Goal: Information Seeking & Learning: Learn about a topic

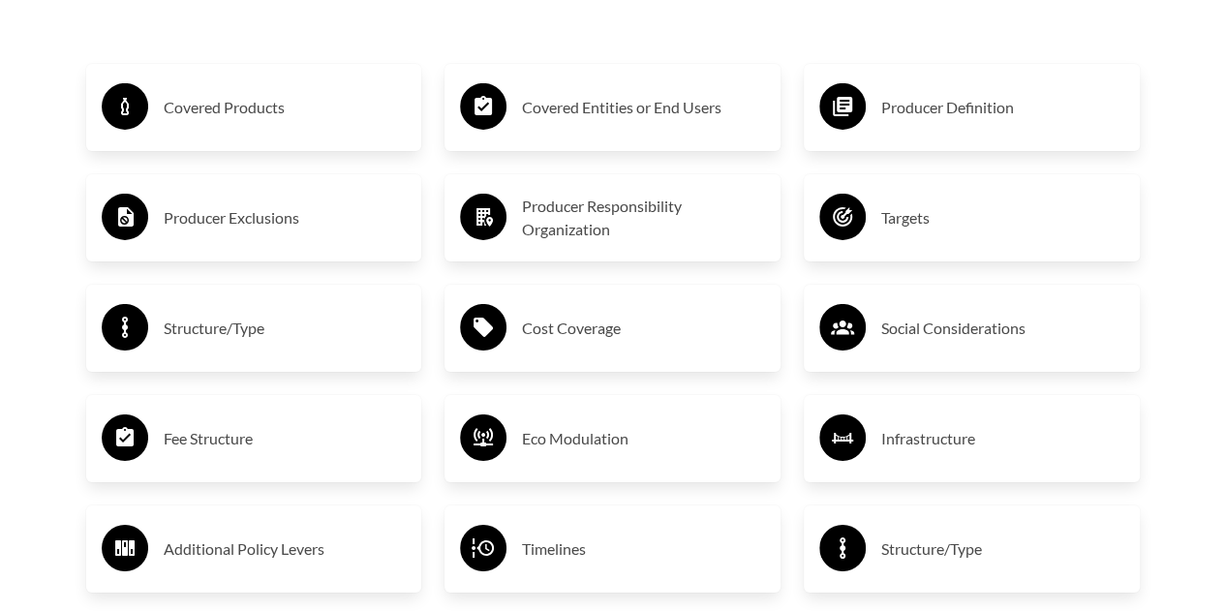
scroll to position [3148, 0]
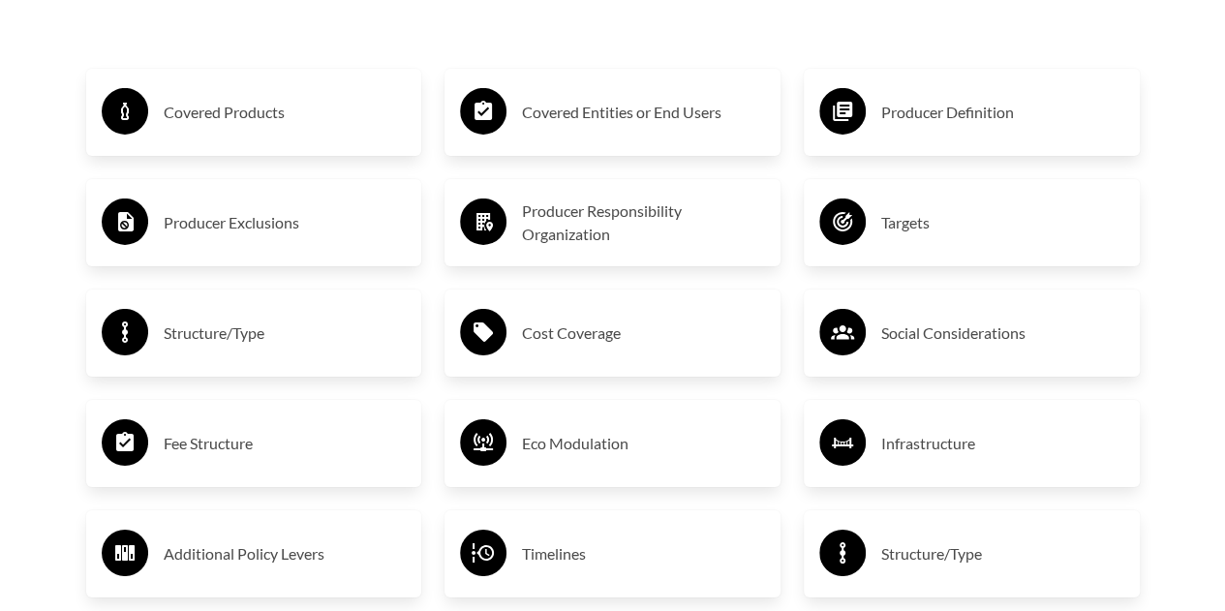
click at [294, 111] on h3 "Covered Products" at bounding box center [285, 112] width 243 height 31
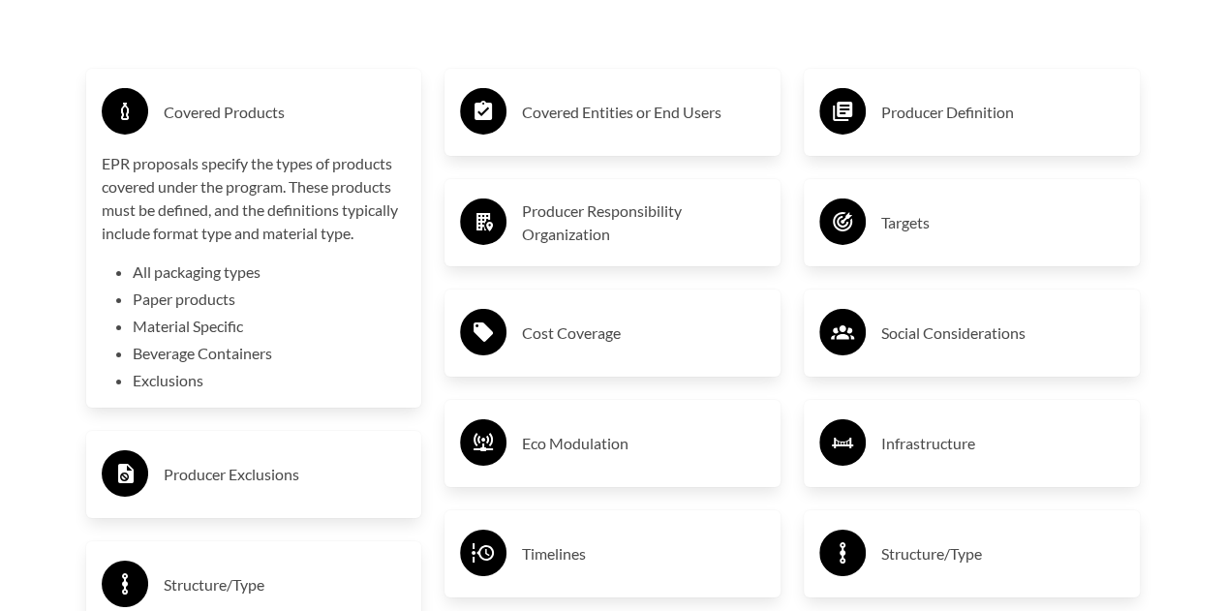
click at [278, 475] on h3 "Producer Exclusions" at bounding box center [285, 474] width 243 height 31
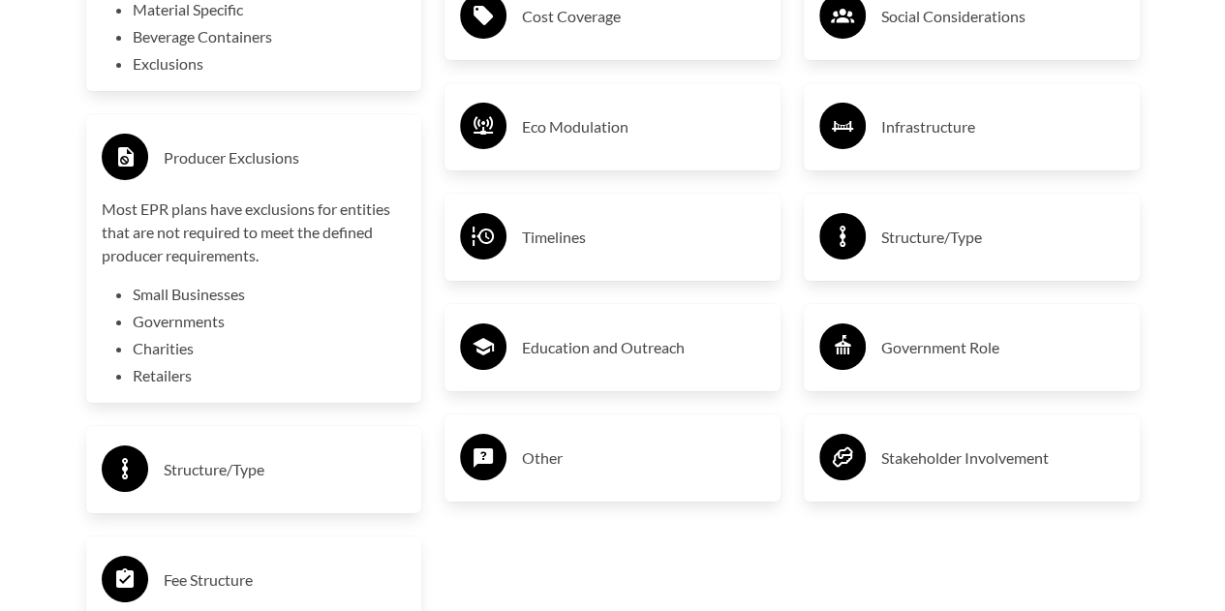
scroll to position [3466, 0]
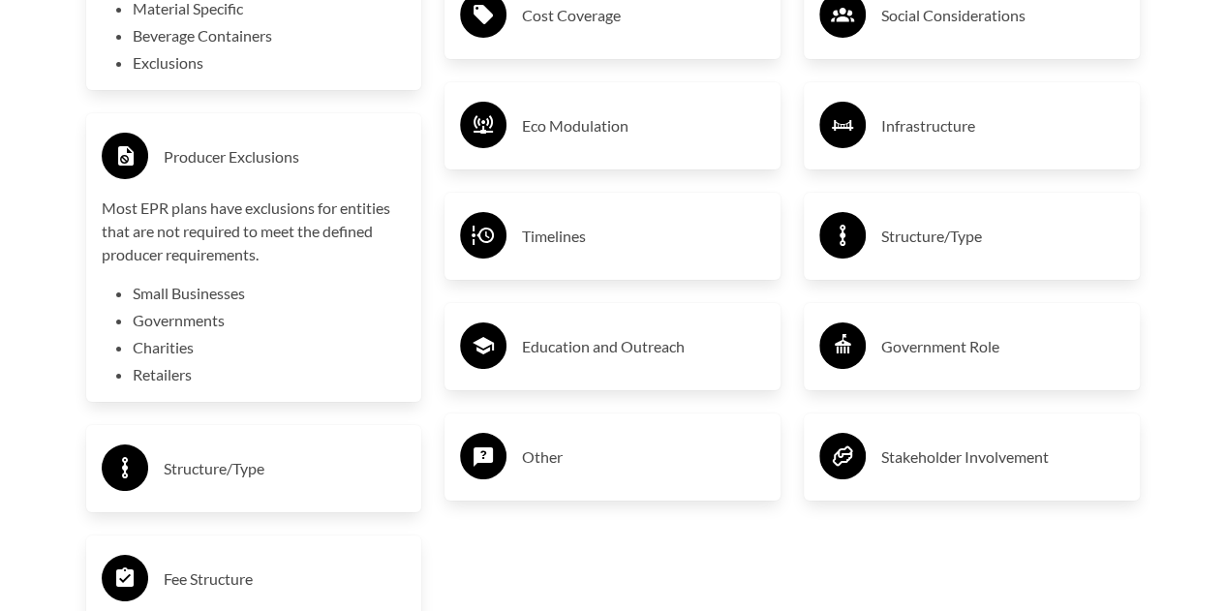
click at [283, 479] on h3 "Structure/Type" at bounding box center [285, 468] width 243 height 31
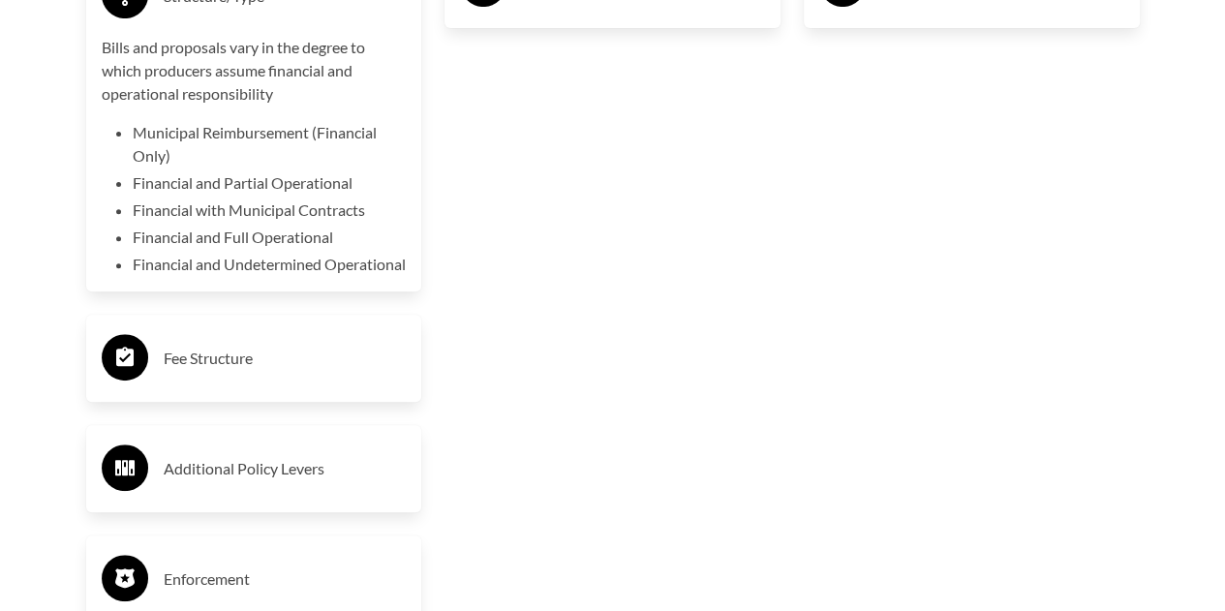
scroll to position [3954, 0]
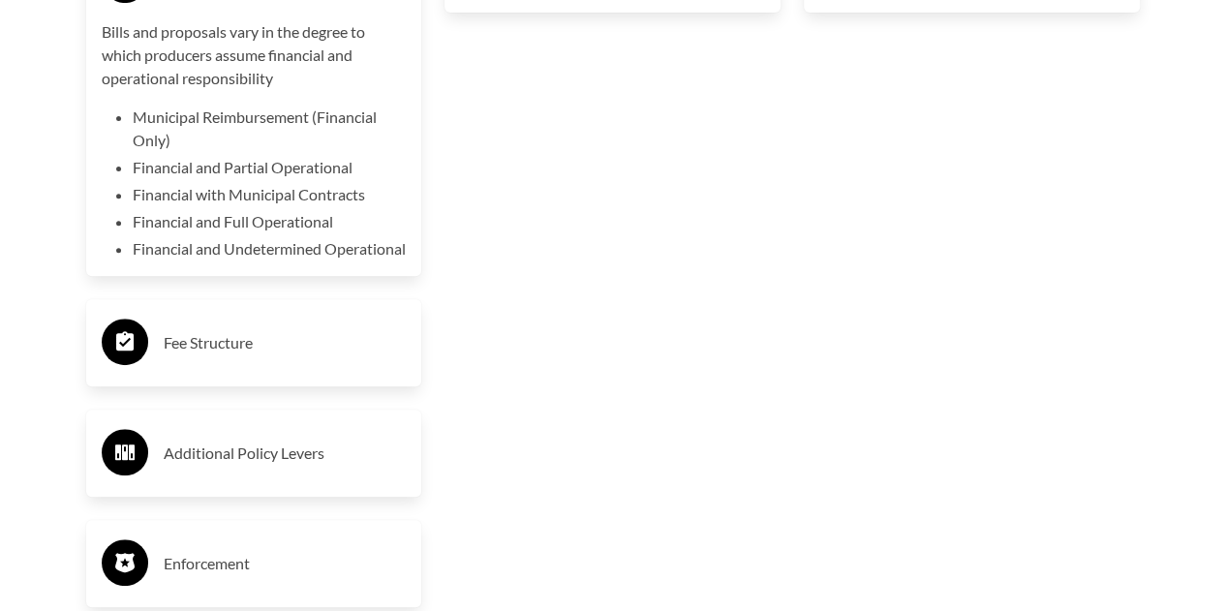
click at [260, 355] on h3 "Fee Structure" at bounding box center [285, 342] width 243 height 31
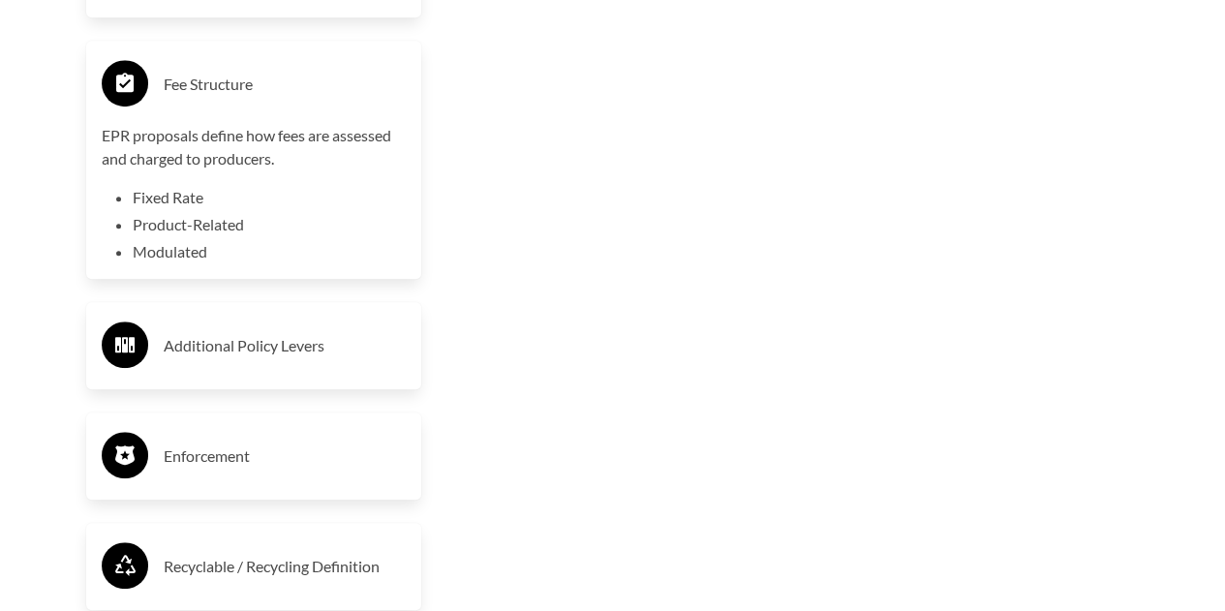
scroll to position [4219, 0]
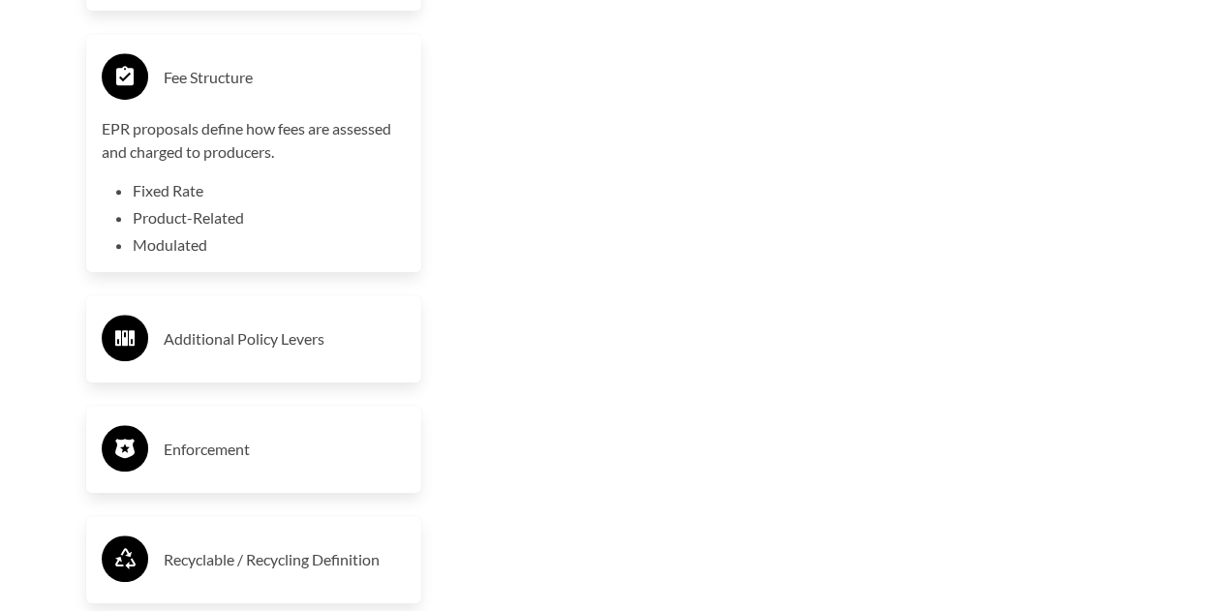
click at [260, 355] on h3 "Additional Policy Levers" at bounding box center [285, 339] width 243 height 31
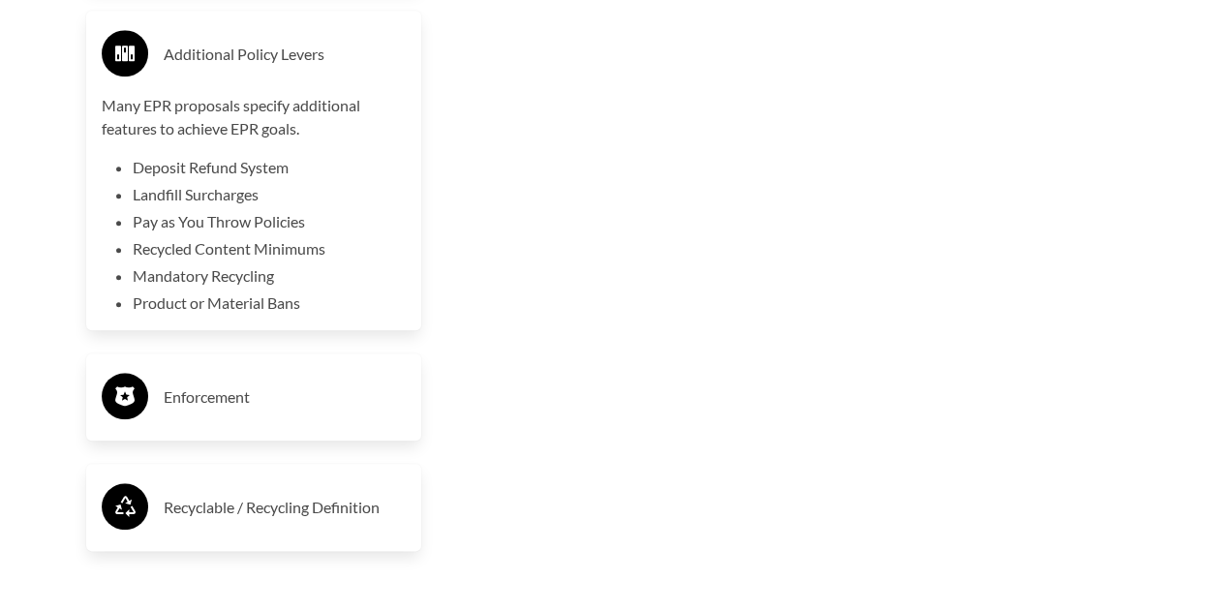
scroll to position [4505, 0]
click at [252, 399] on div "Enforcement" at bounding box center [254, 396] width 305 height 56
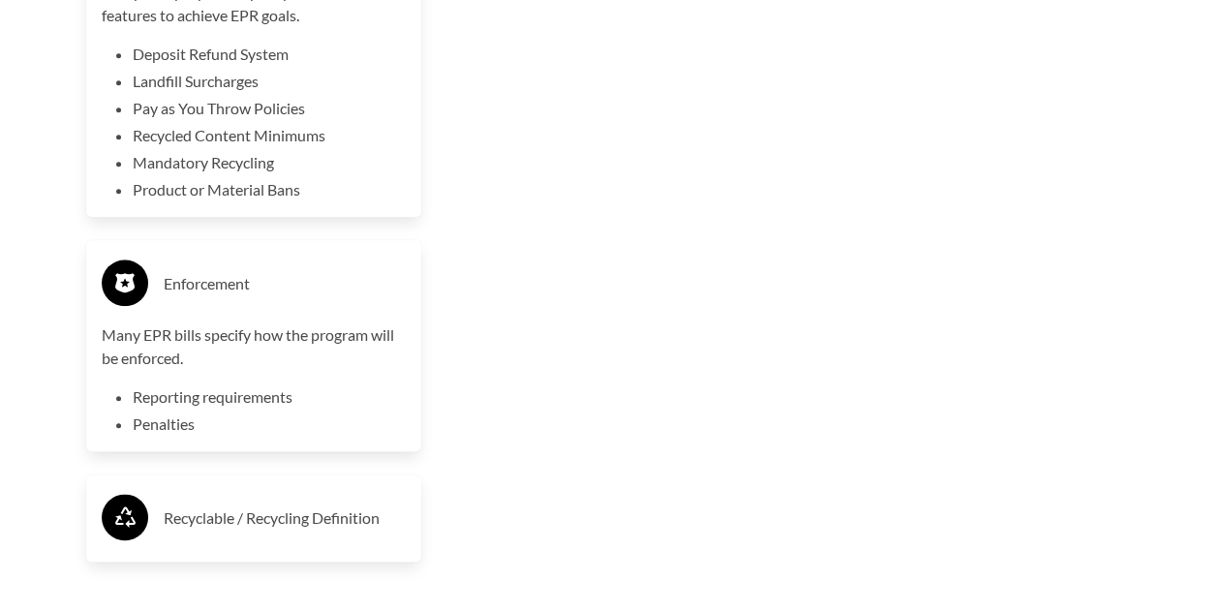
scroll to position [4634, 0]
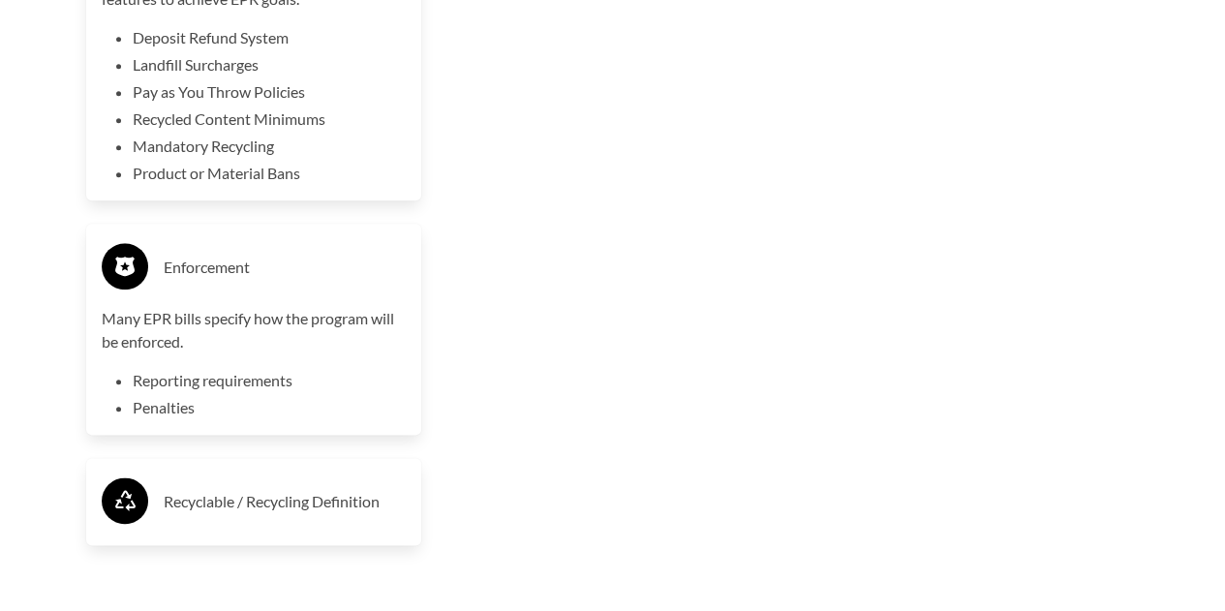
click at [250, 515] on h3 "Recyclable / Recycling Definition" at bounding box center [285, 501] width 243 height 31
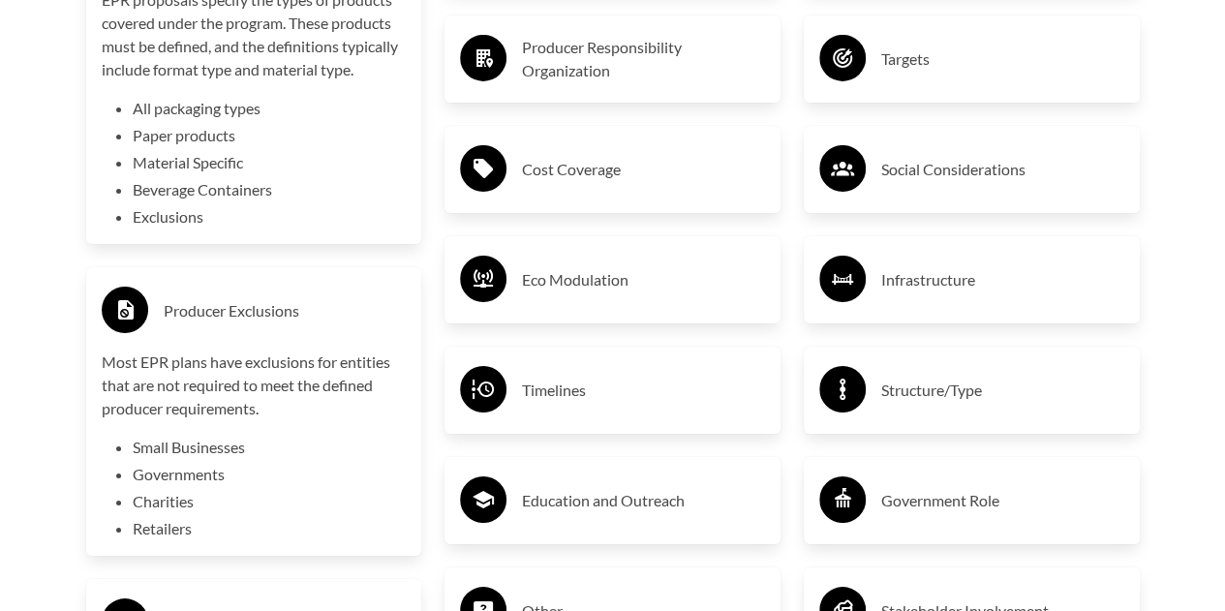
scroll to position [3020, 0]
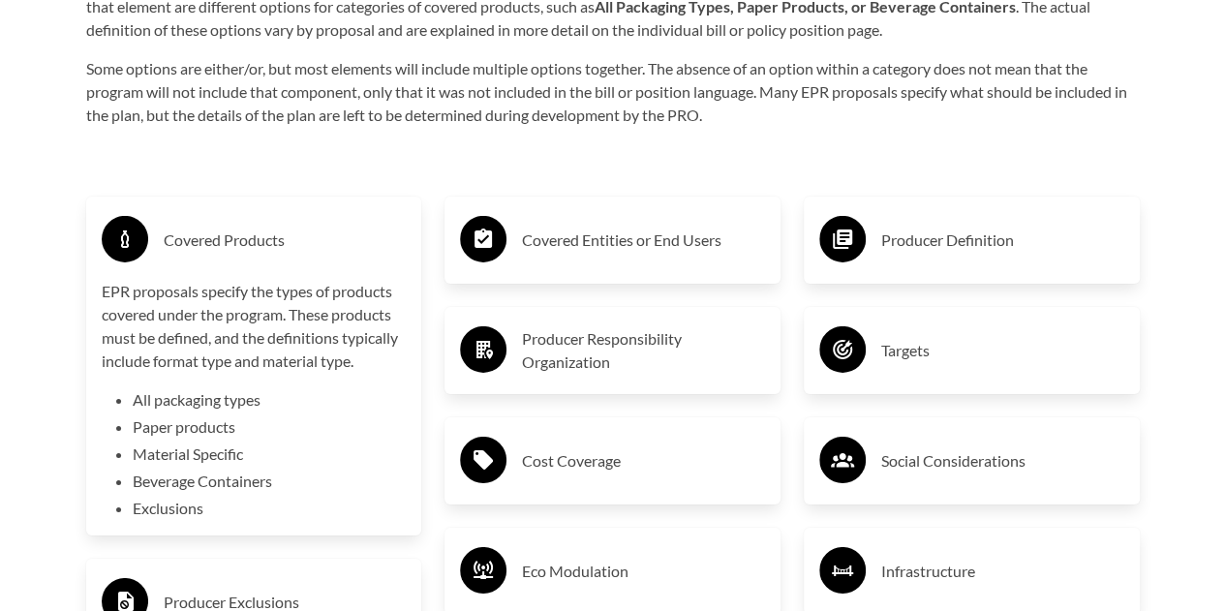
click at [587, 241] on h3 "Covered Entities or End Users" at bounding box center [643, 240] width 243 height 31
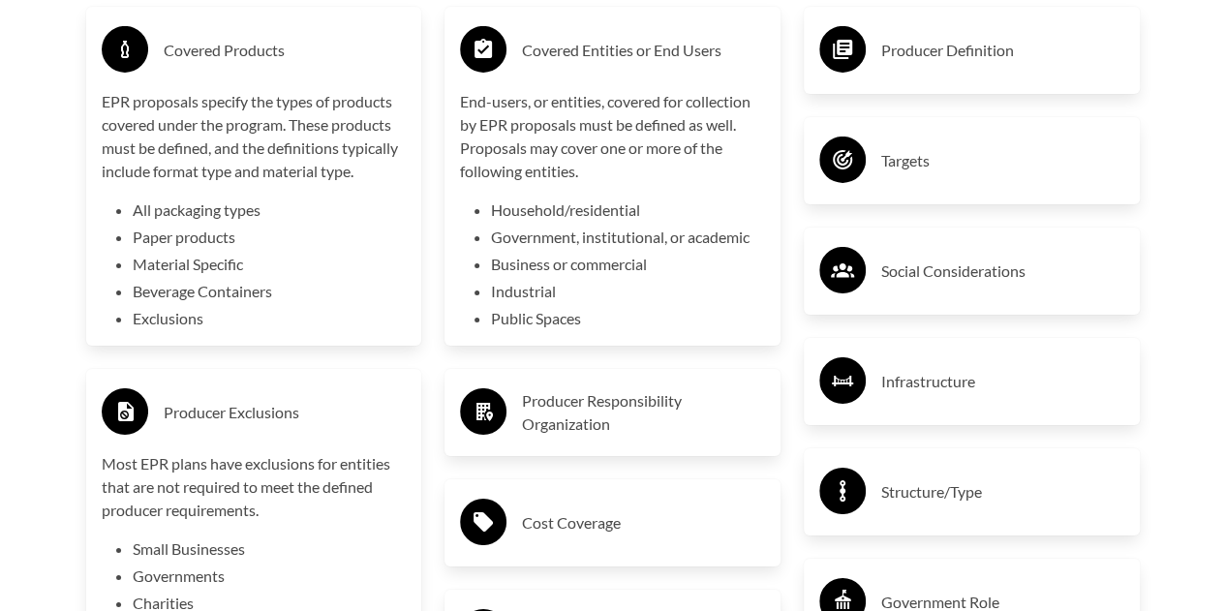
scroll to position [3211, 0]
click at [620, 412] on h3 "Producer Responsibility Organization" at bounding box center [643, 411] width 243 height 46
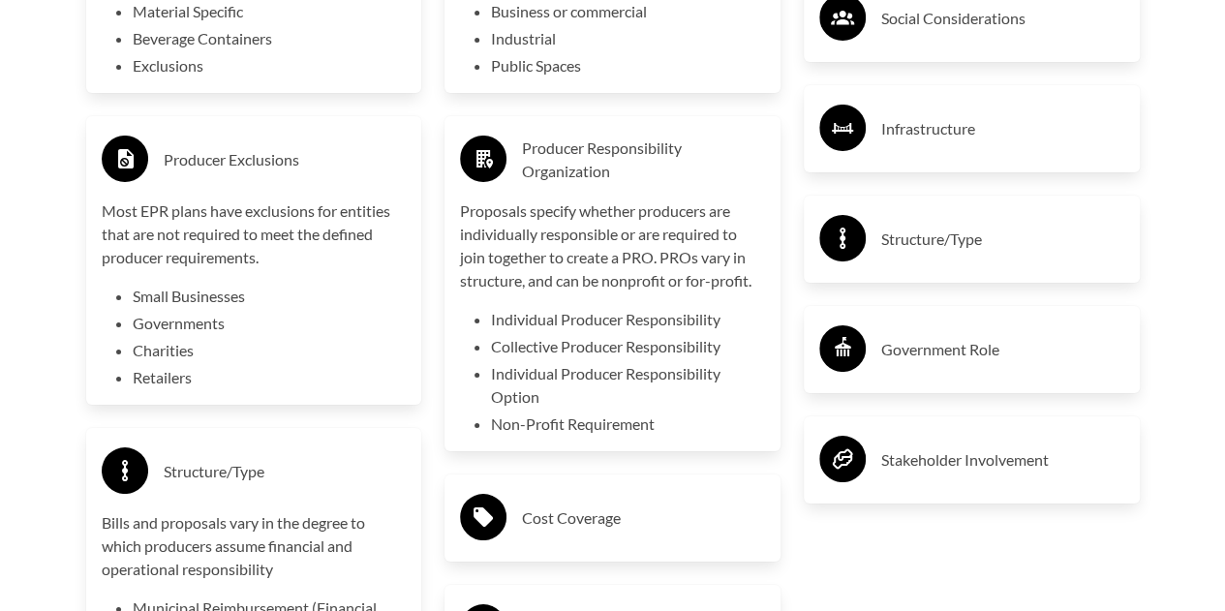
scroll to position [3475, 0]
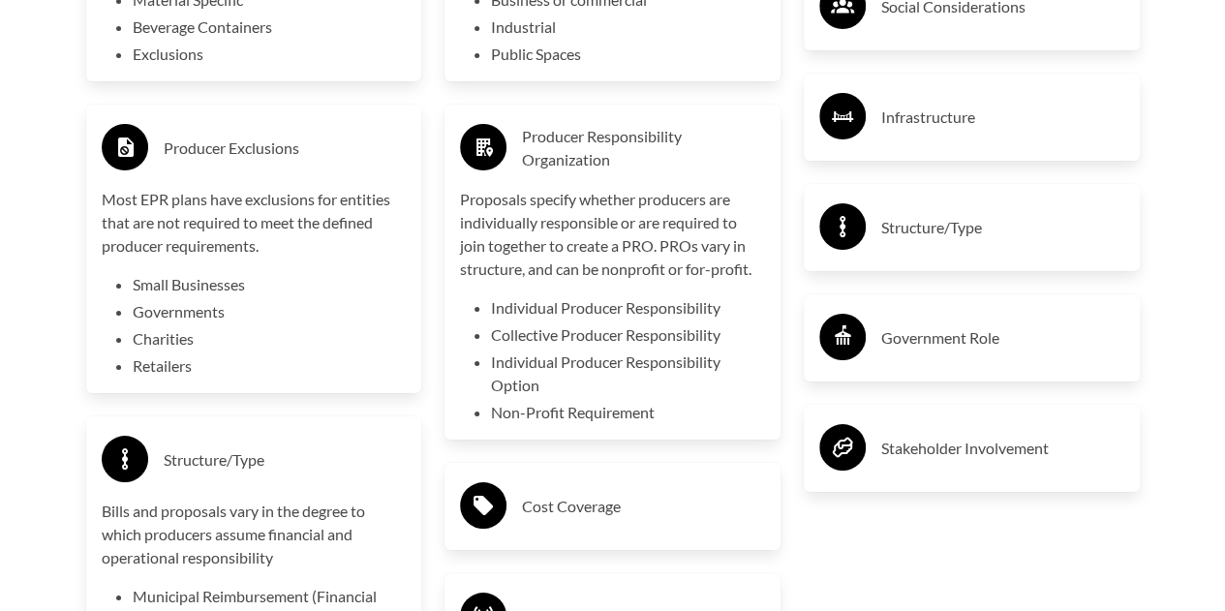
click at [603, 312] on li "Individual Producer Responsibility" at bounding box center [628, 307] width 274 height 23
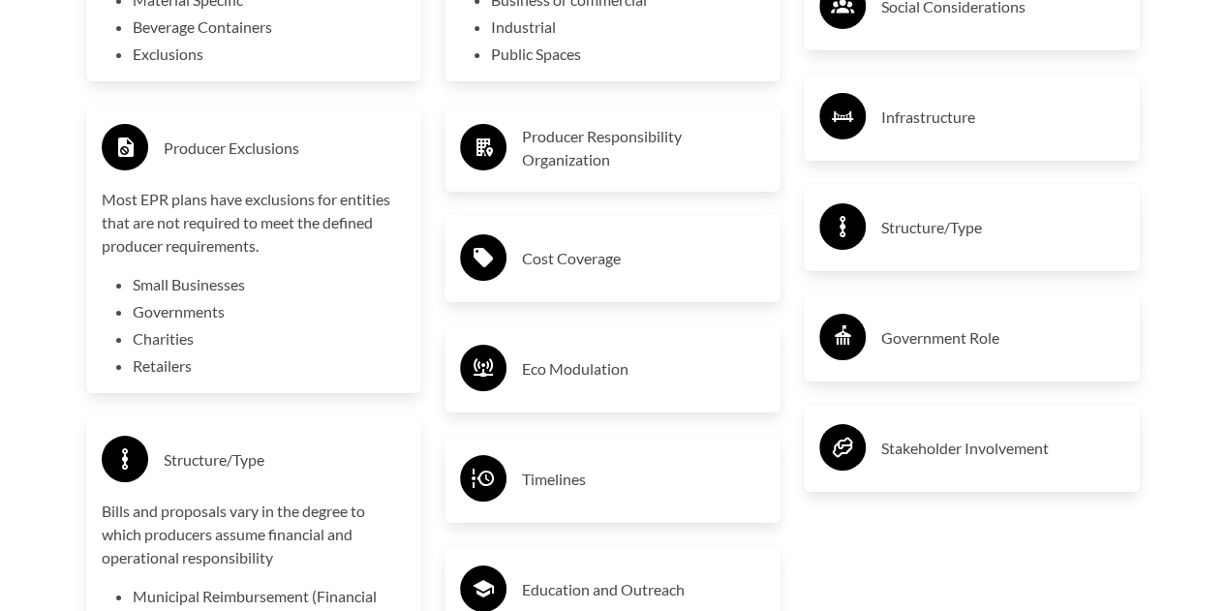
click at [580, 171] on h3 "Producer Responsibility Organization" at bounding box center [643, 148] width 243 height 46
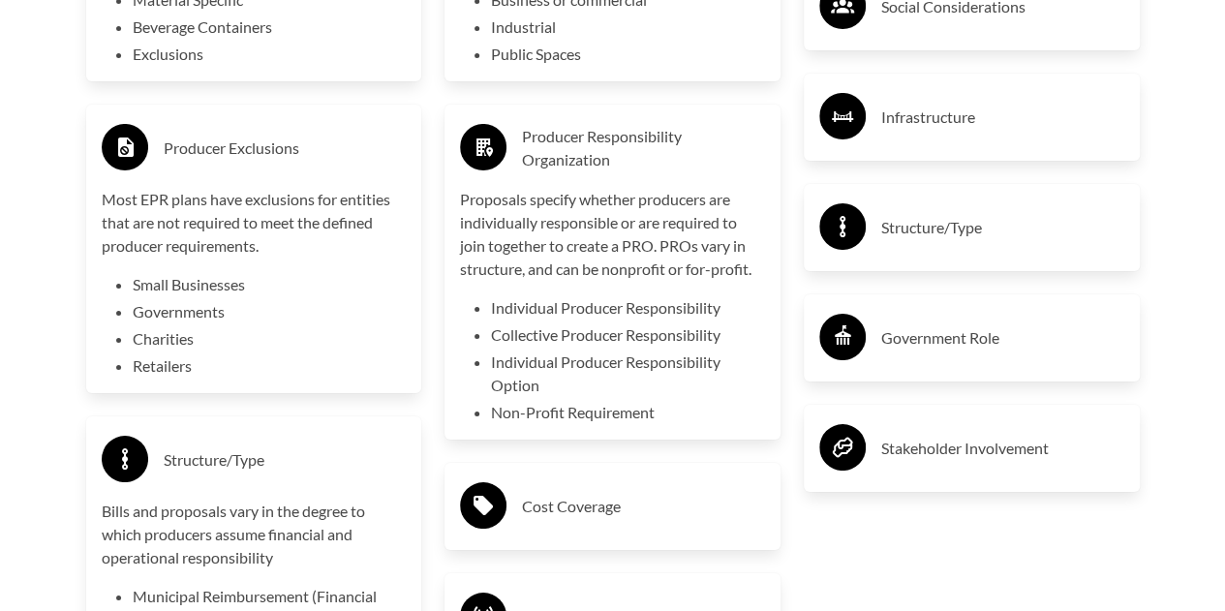
click at [634, 493] on h3 "Cost Coverage" at bounding box center [643, 506] width 243 height 31
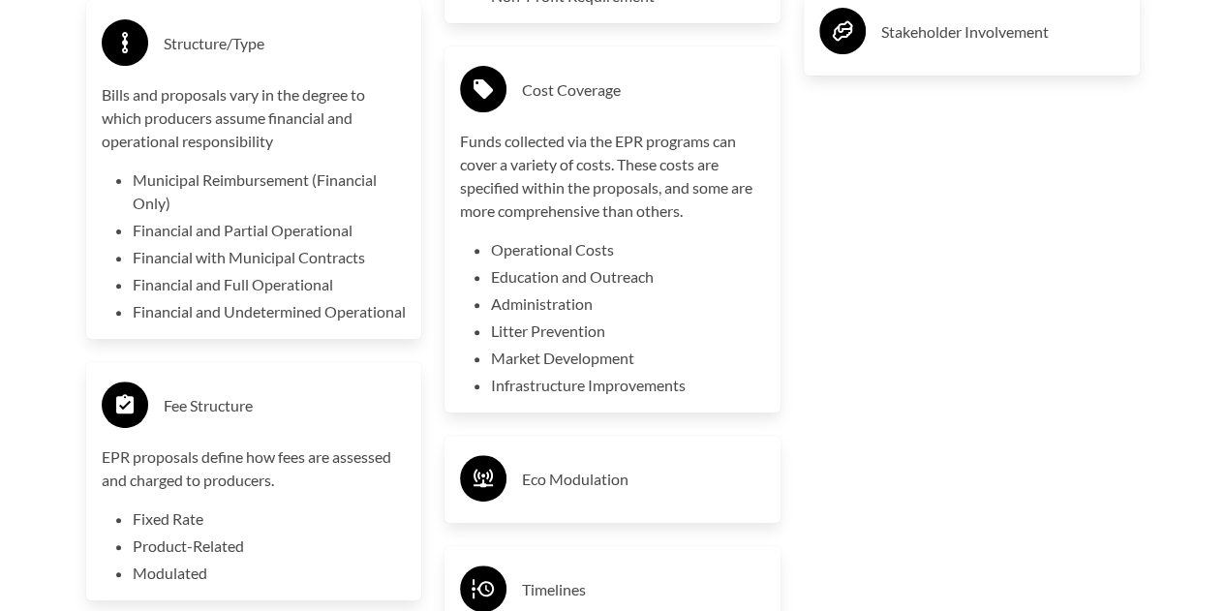
scroll to position [3905, 0]
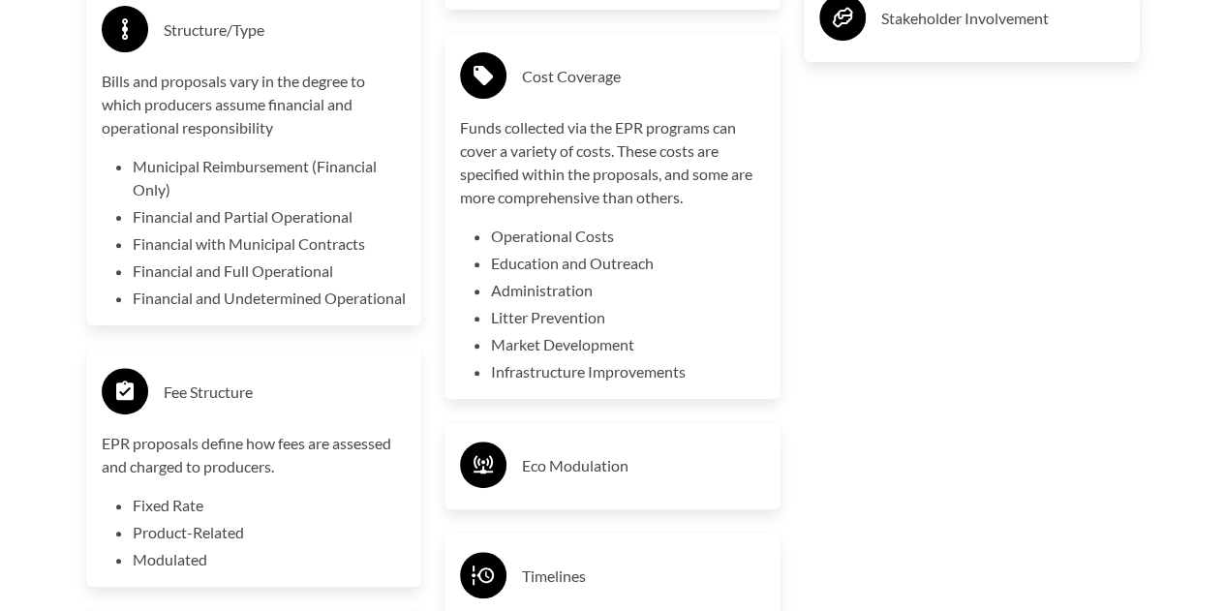
click at [634, 493] on div "Eco Modulation" at bounding box center [612, 466] width 305 height 56
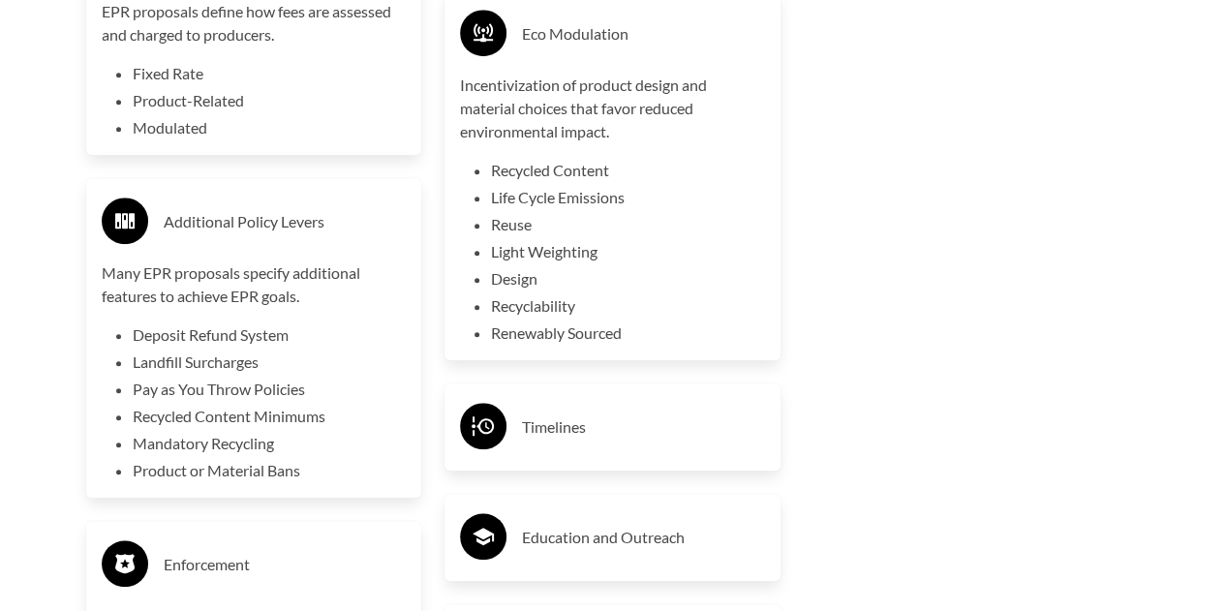
scroll to position [4342, 0]
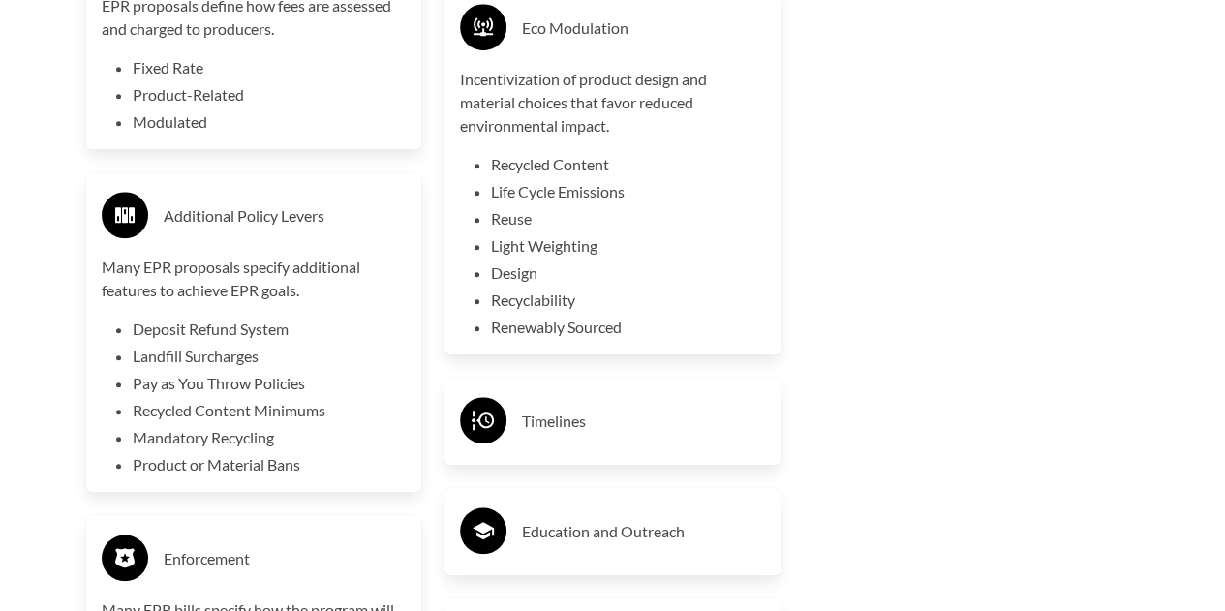
click at [595, 417] on h3 "Timelines" at bounding box center [643, 421] width 243 height 31
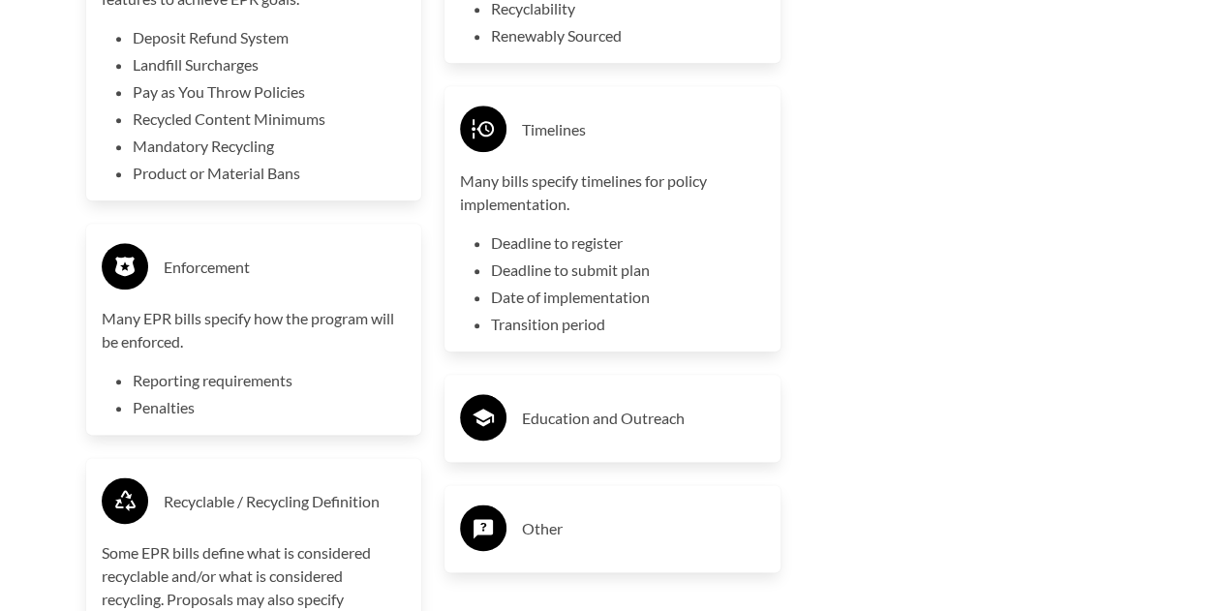
scroll to position [4647, 0]
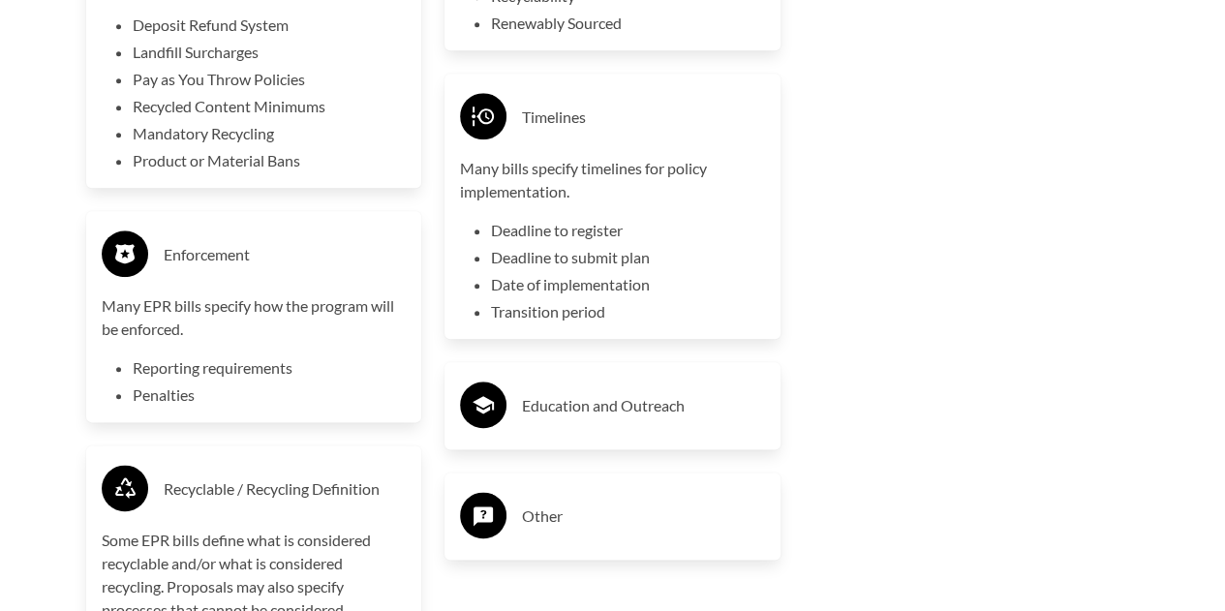
click at [595, 417] on h3 "Education and Outreach" at bounding box center [643, 405] width 243 height 31
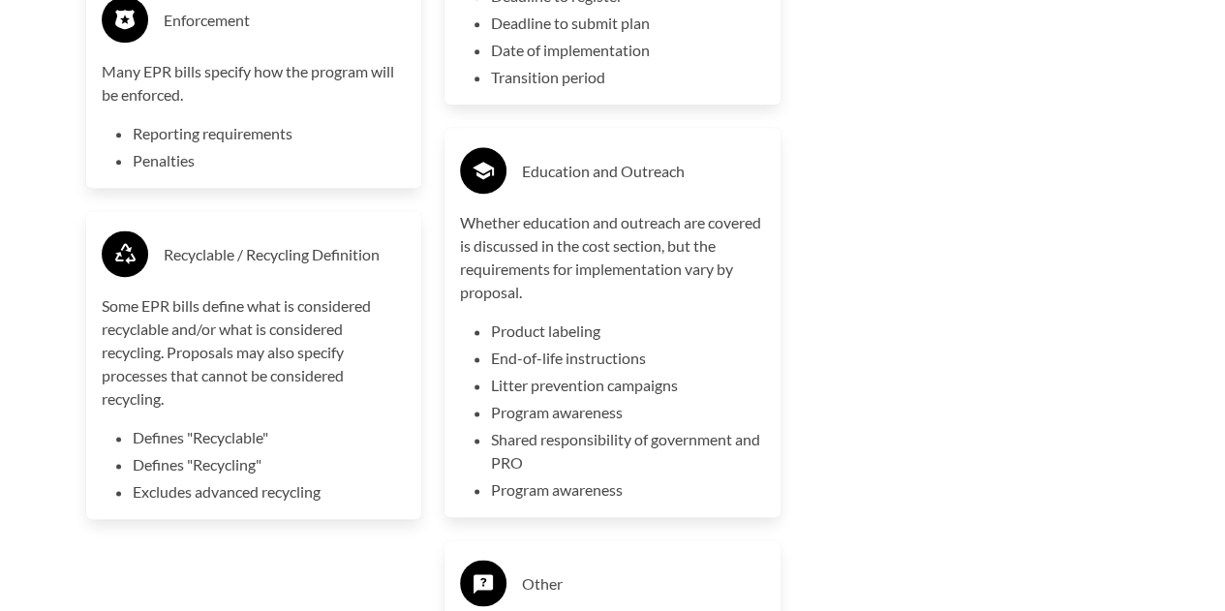
scroll to position [4893, 0]
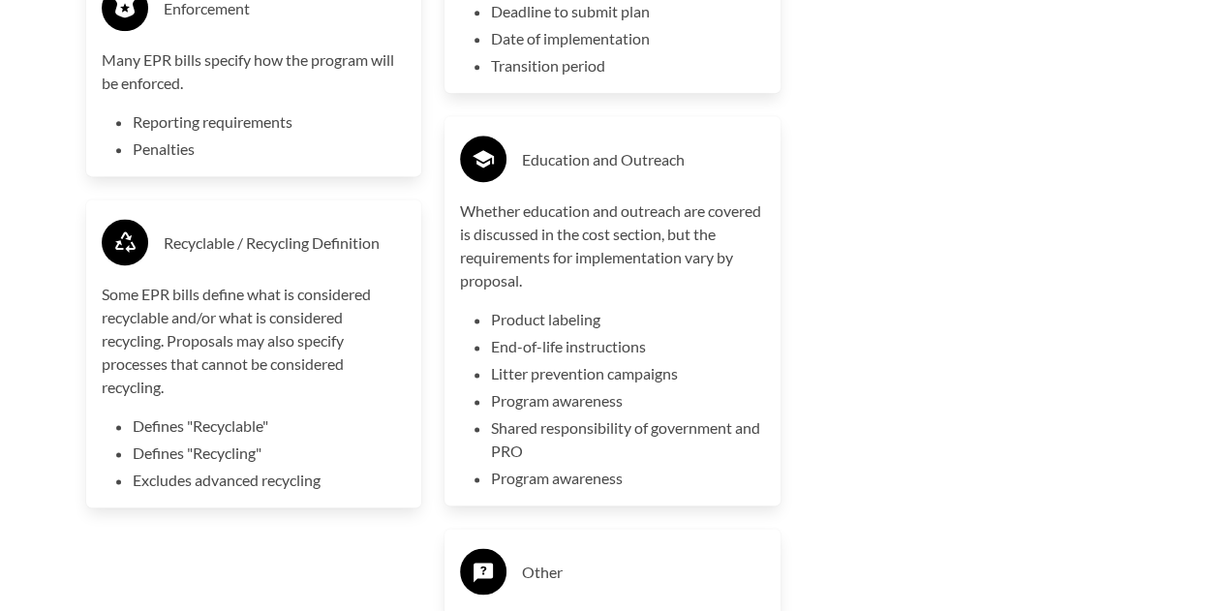
click at [594, 417] on ul "Product labeling End-of-life instructions Litter prevention campaigns Program a…" at bounding box center [628, 399] width 274 height 182
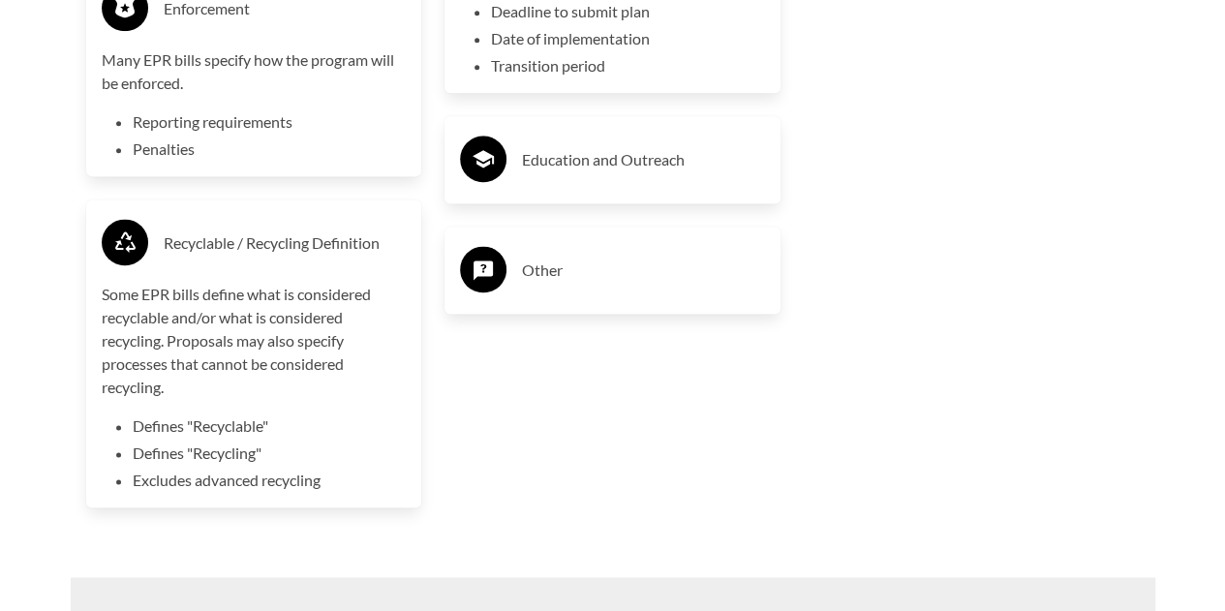
scroll to position [4915, 0]
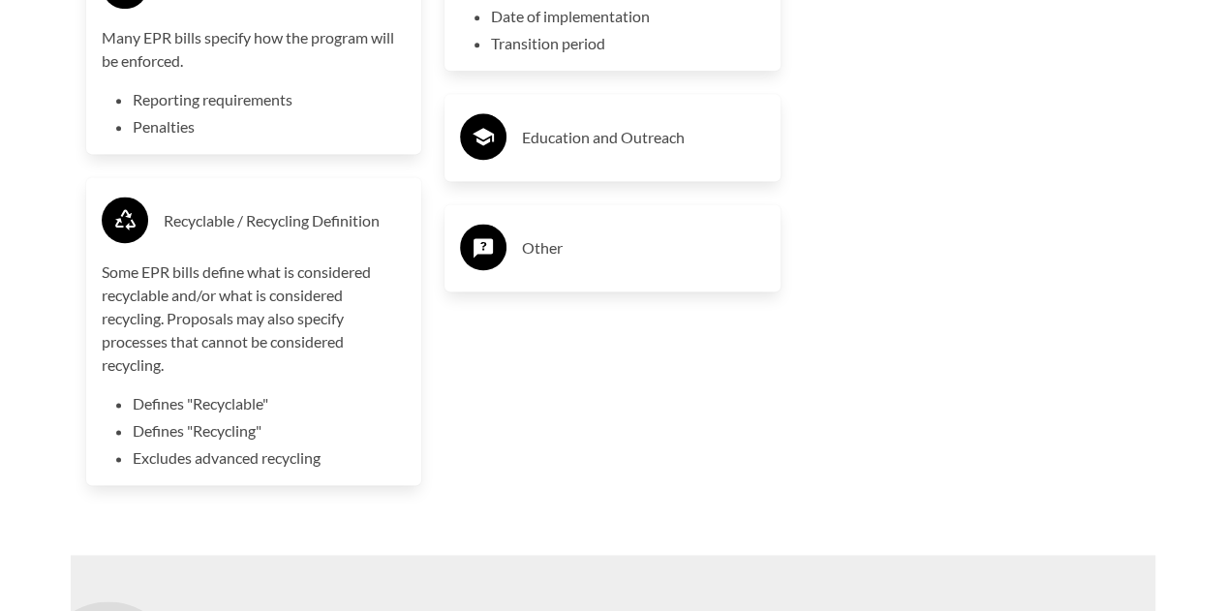
click at [578, 165] on div "Education and Outreach" at bounding box center [612, 137] width 305 height 56
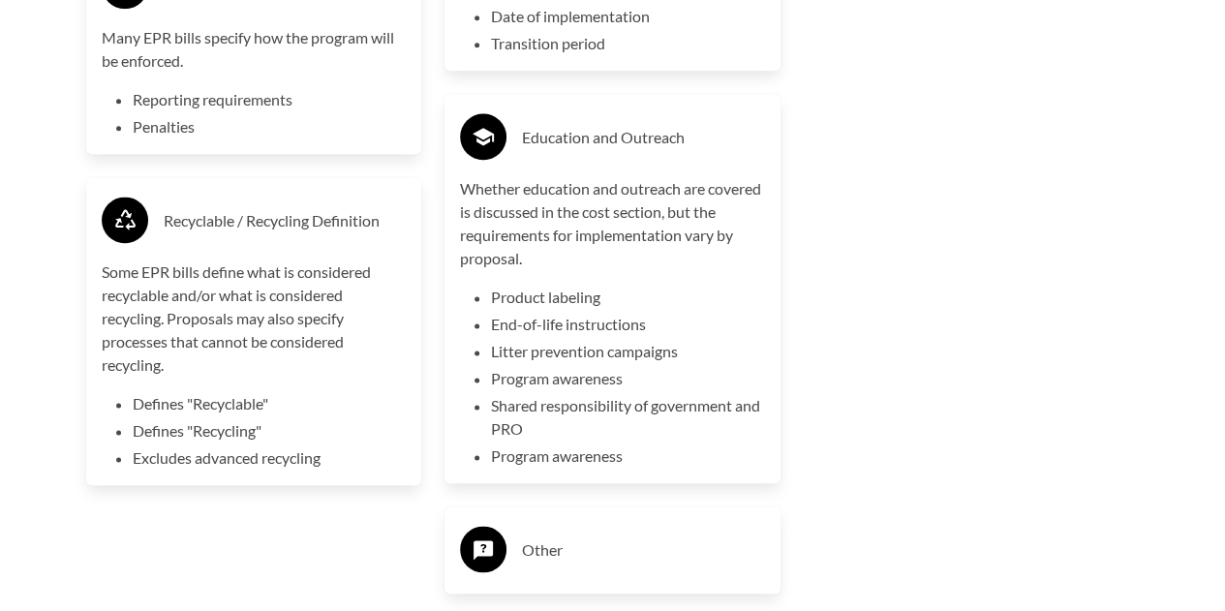
click at [603, 520] on div "Other" at bounding box center [613, 550] width 336 height 87
click at [600, 549] on h3 "Other" at bounding box center [643, 550] width 243 height 31
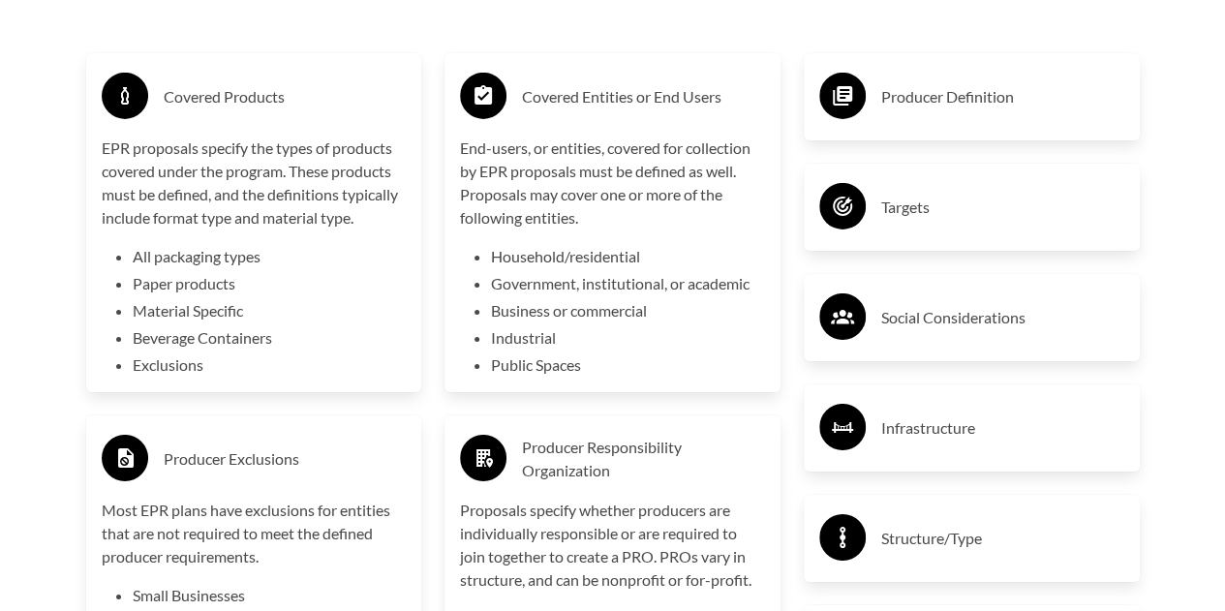
scroll to position [3102, 0]
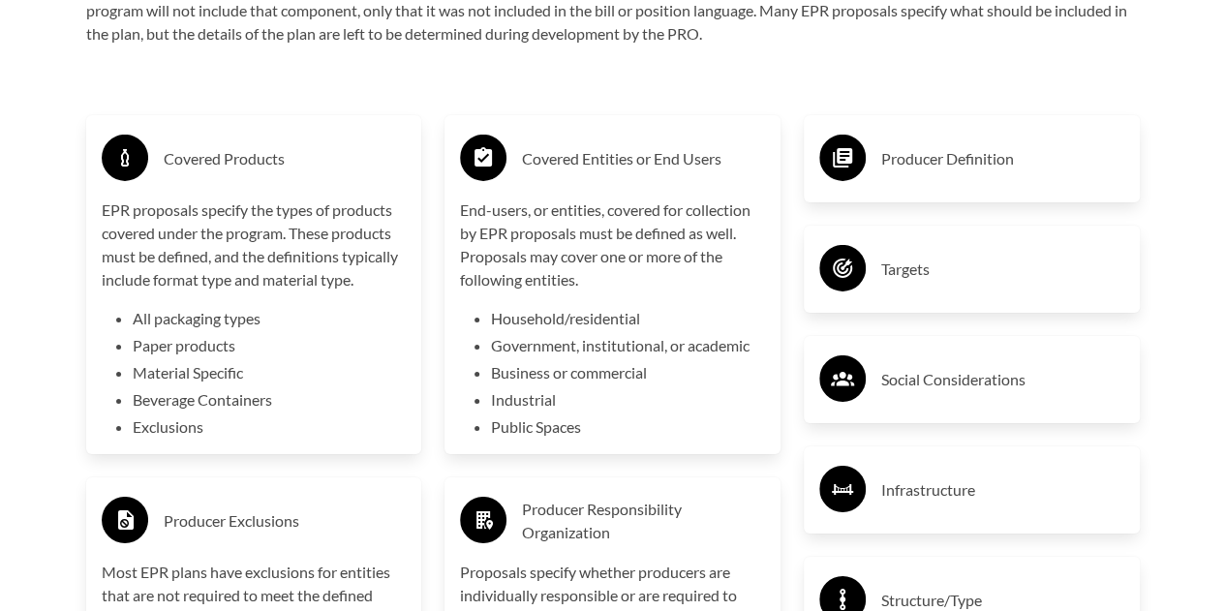
click at [906, 161] on h3 "Producer Definition" at bounding box center [1002, 158] width 243 height 31
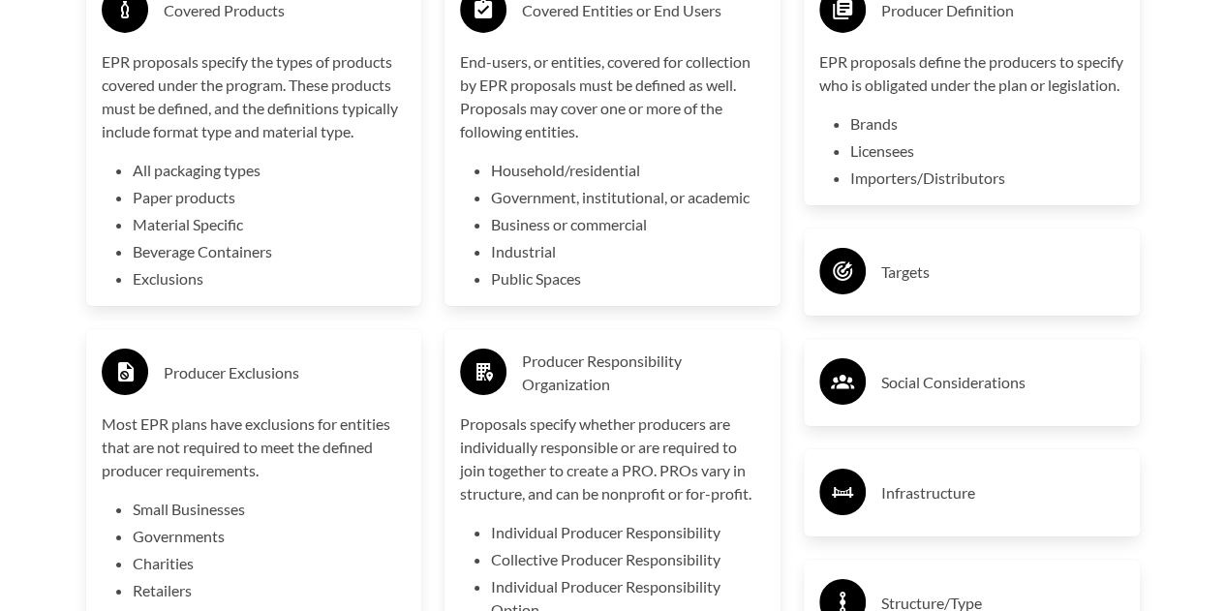
scroll to position [3248, 0]
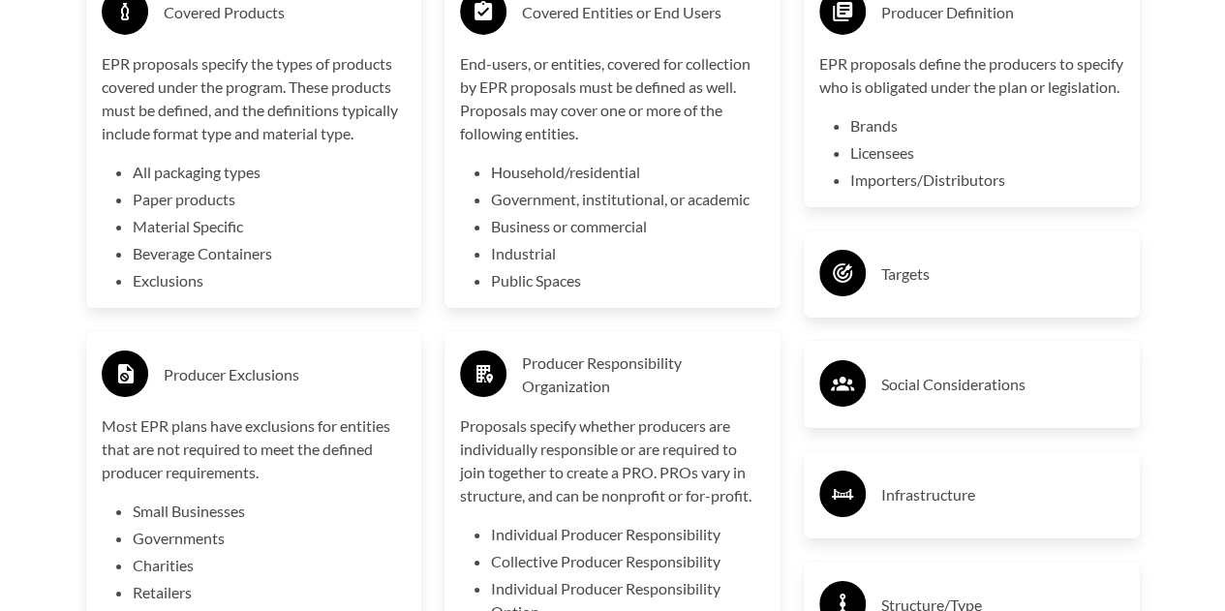
click at [938, 290] on h3 "Targets" at bounding box center [1002, 274] width 243 height 31
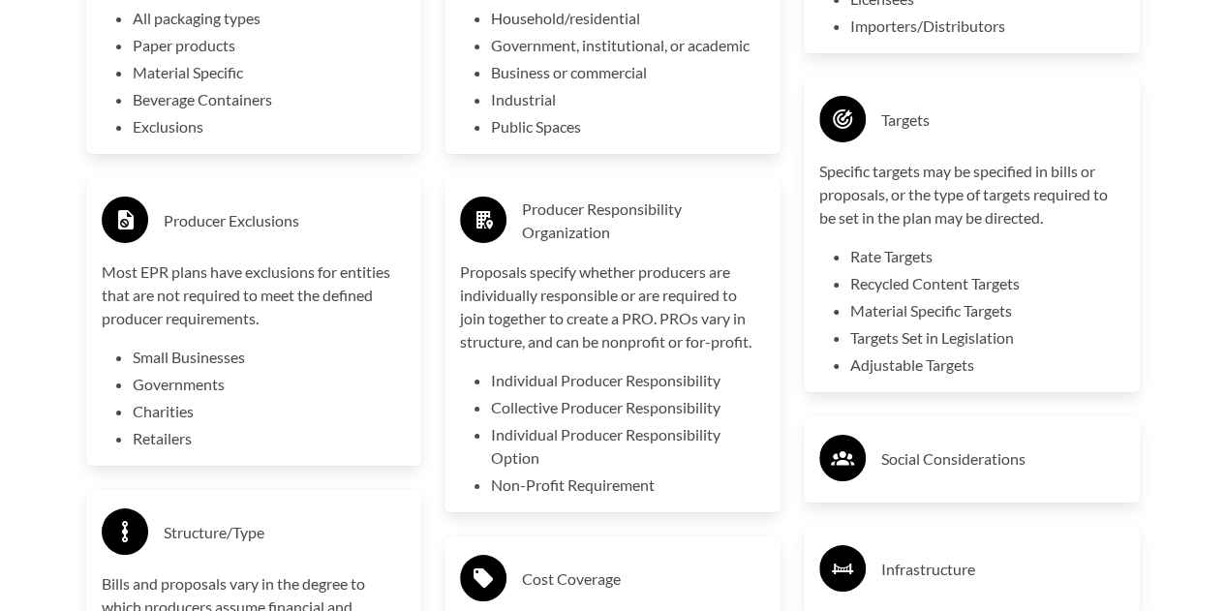
scroll to position [3411, 0]
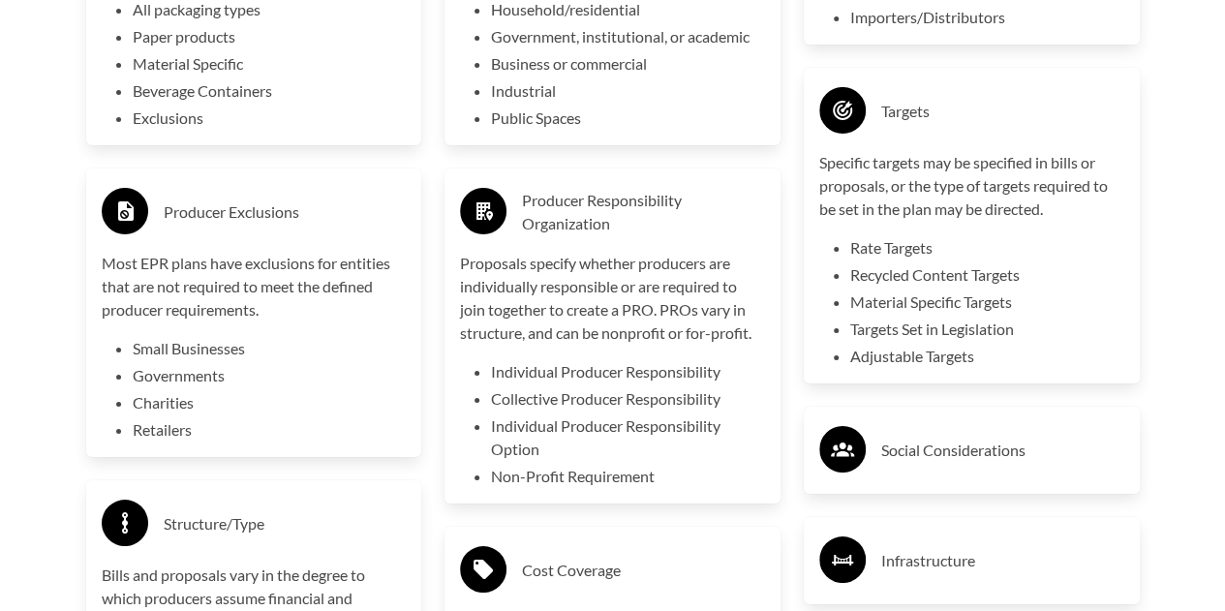
click at [889, 479] on div "Social Considerations" at bounding box center [971, 450] width 305 height 56
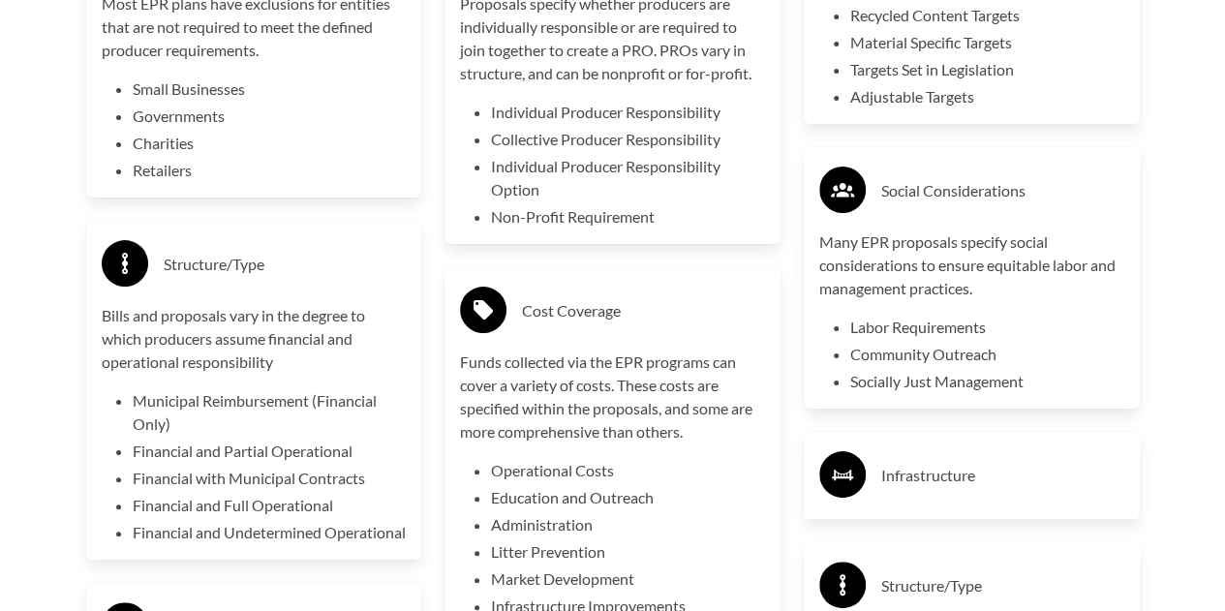
scroll to position [3697, 0]
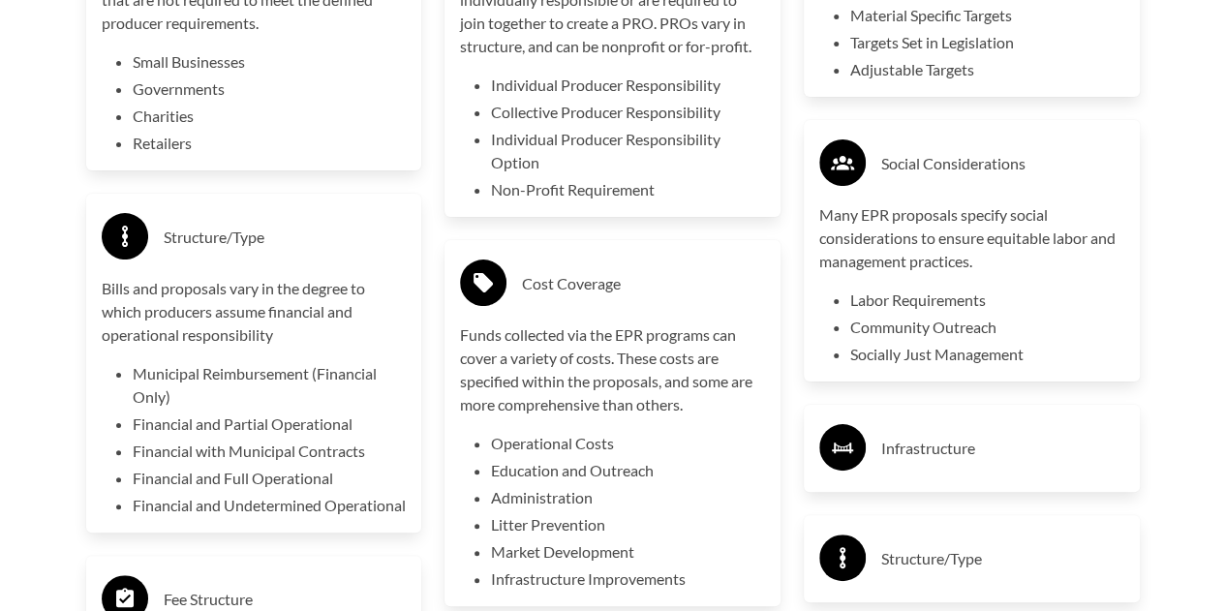
click at [889, 477] on div "Infrastructure" at bounding box center [971, 448] width 305 height 56
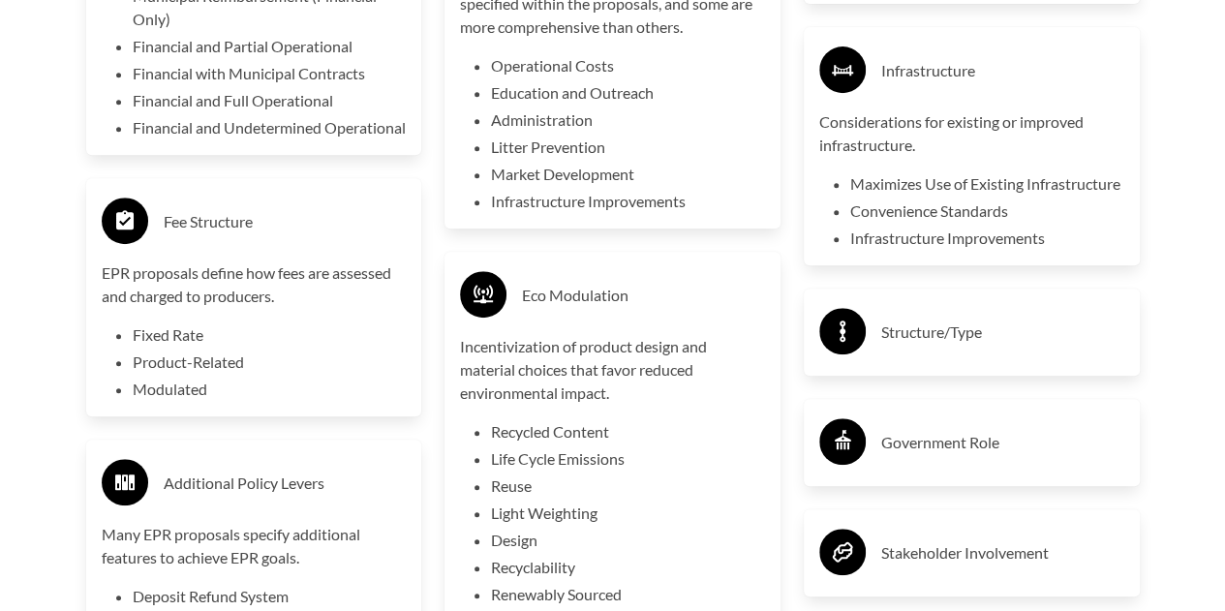
scroll to position [4076, 0]
click at [912, 347] on h3 "Structure/Type" at bounding box center [1002, 331] width 243 height 31
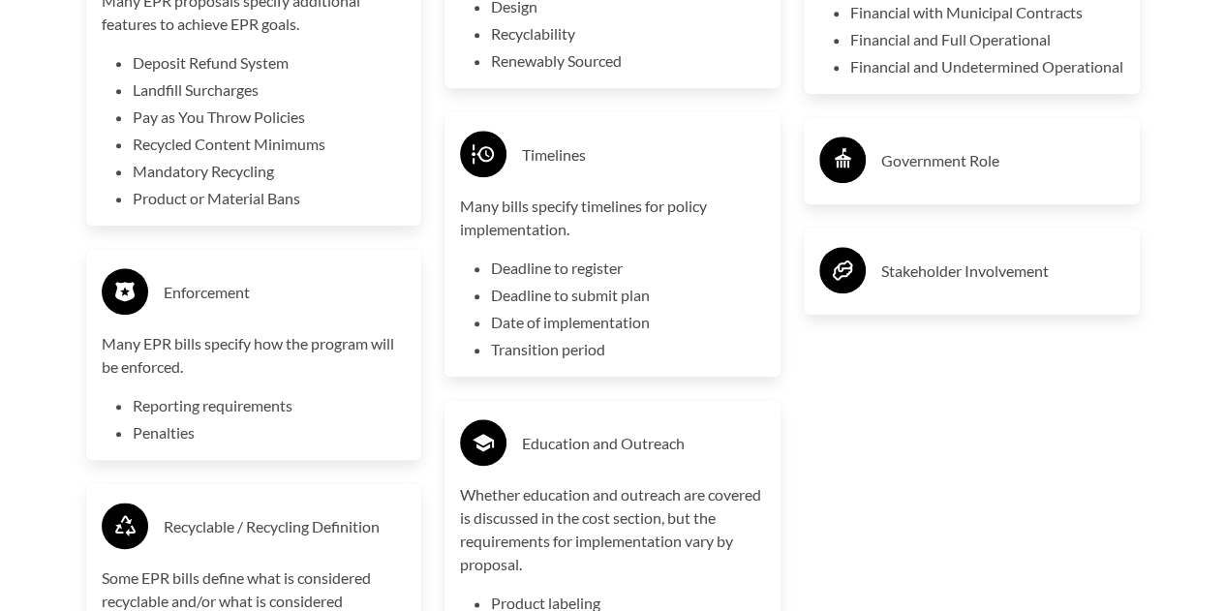
scroll to position [4610, 0]
click at [896, 175] on h3 "Government Role" at bounding box center [1002, 159] width 243 height 31
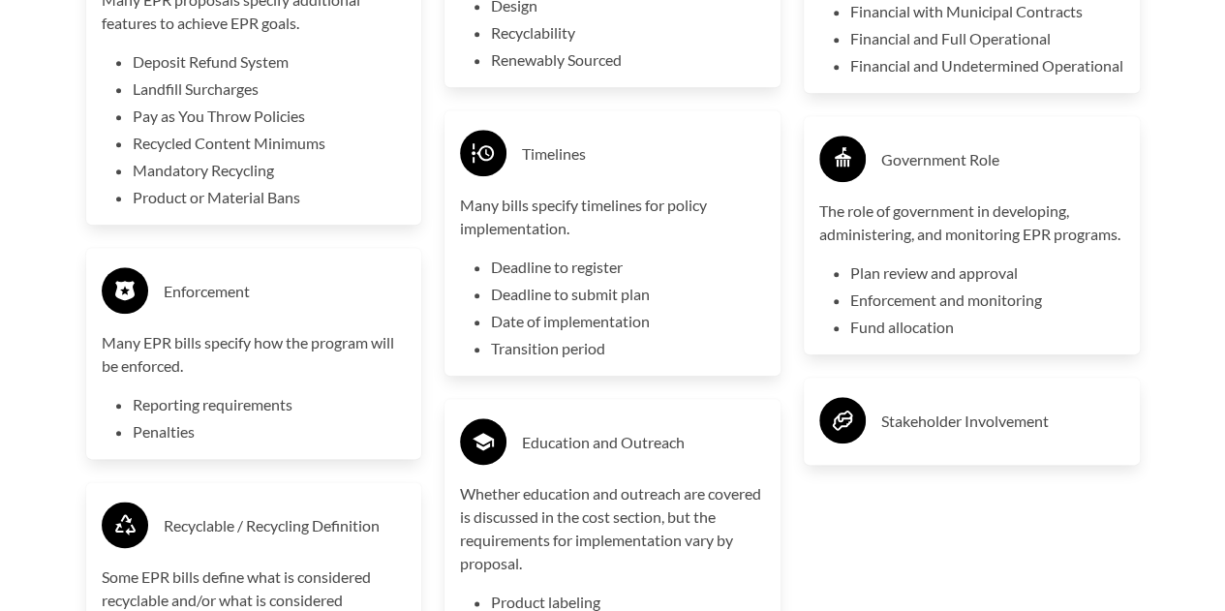
click at [994, 449] on div "Stakeholder Involvement" at bounding box center [971, 421] width 305 height 56
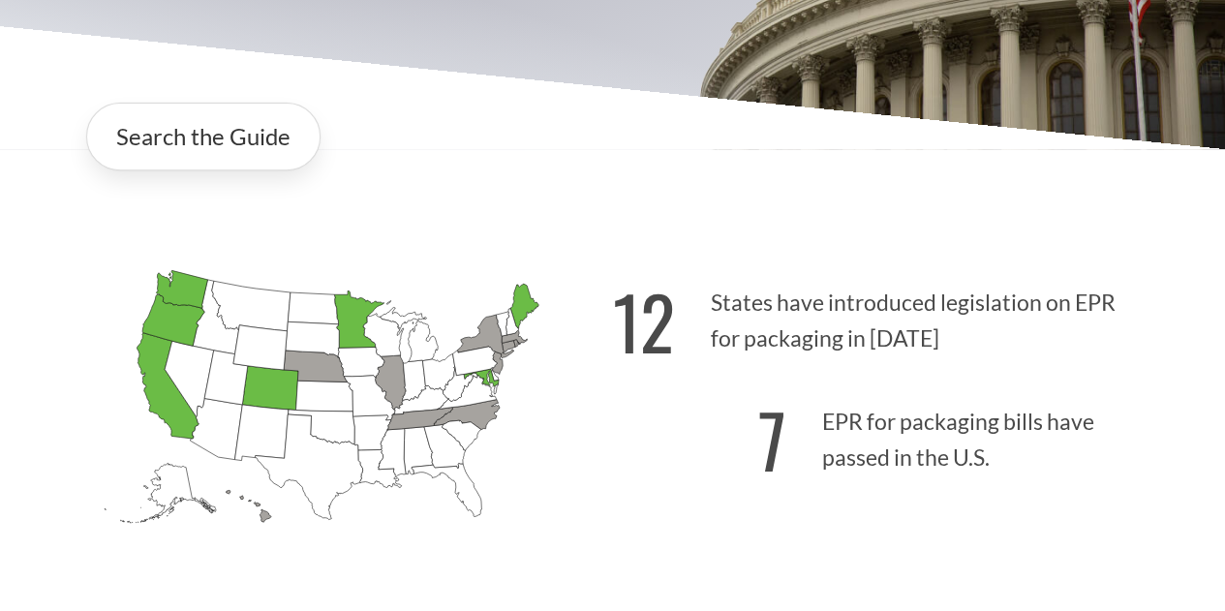
scroll to position [333, 0]
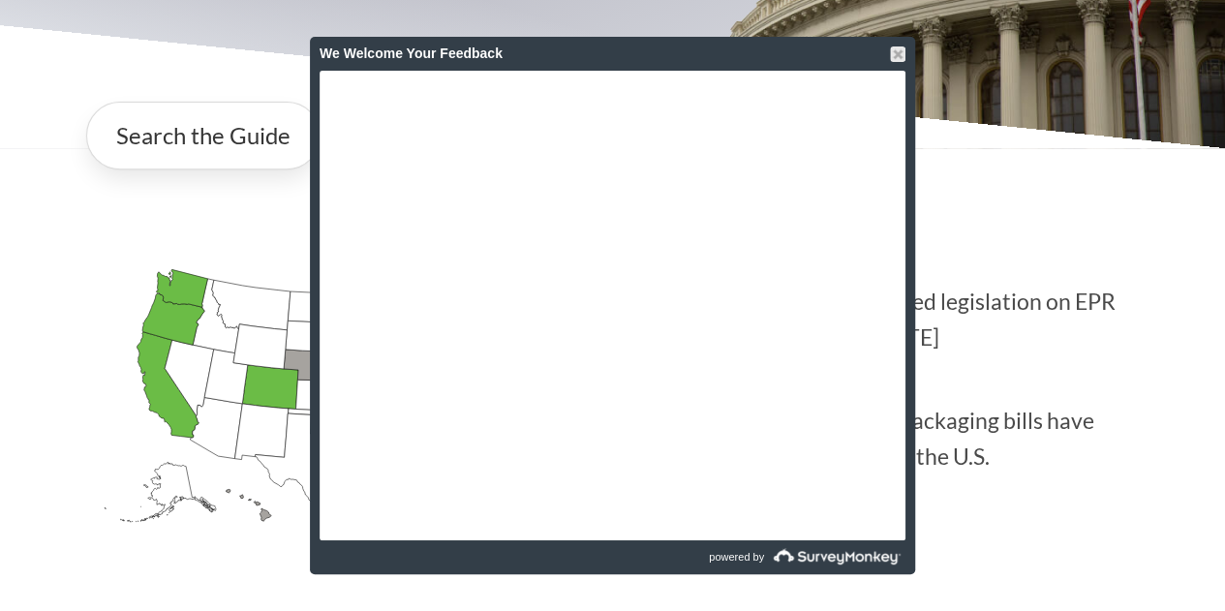
click at [896, 63] on div "We Welcome Your Feedback" at bounding box center [613, 54] width 586 height 34
click at [895, 55] on div at bounding box center [897, 53] width 15 height 15
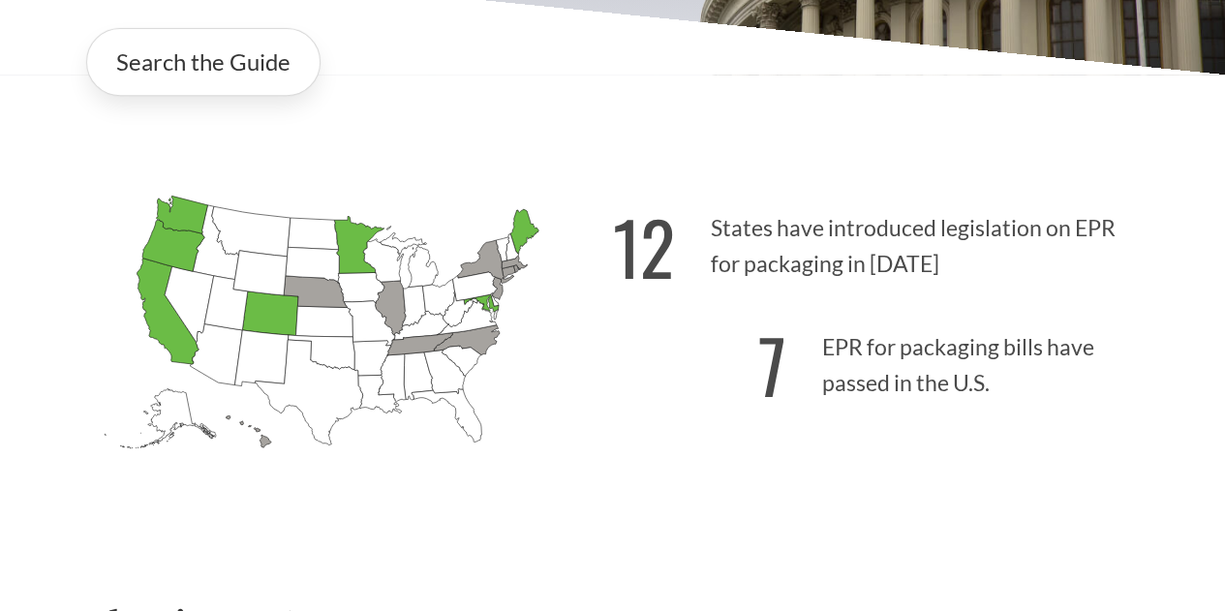
scroll to position [272, 0]
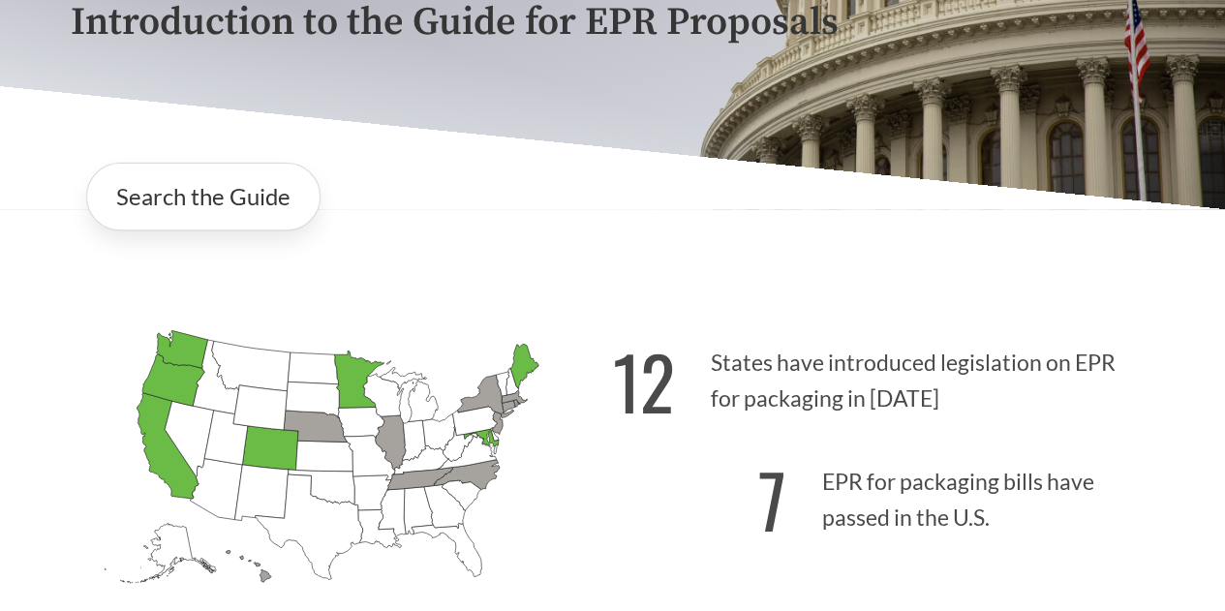
click at [281, 458] on icon "[US_STATE] Passed: 1" at bounding box center [270, 448] width 56 height 45
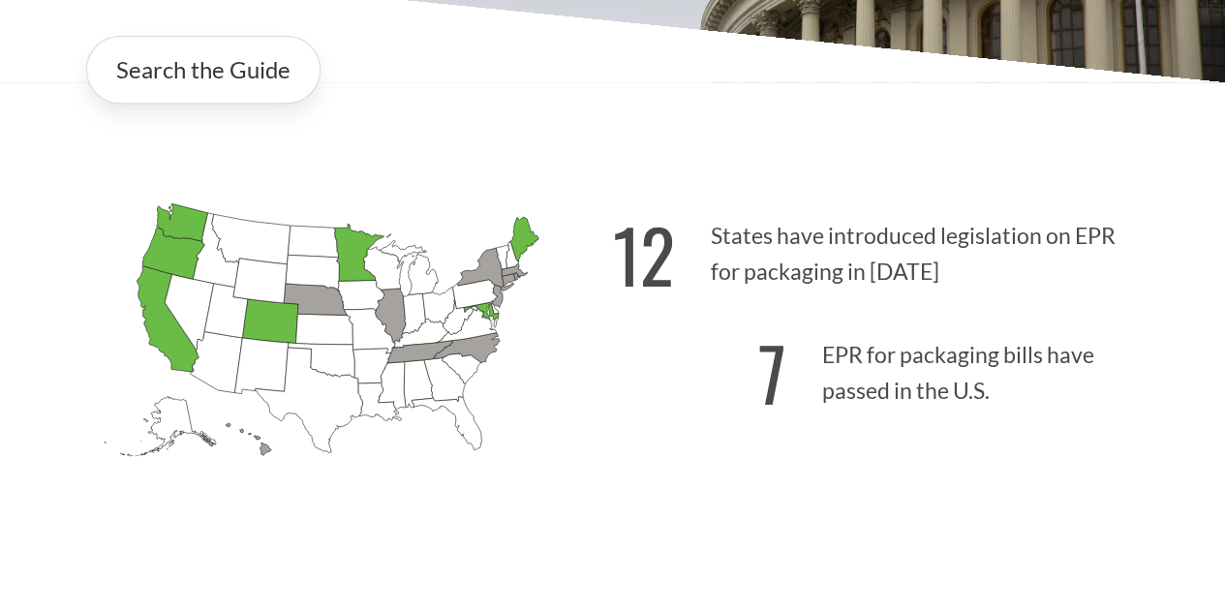
scroll to position [400, 0]
click at [837, 367] on p "7 EPR for packaging bills have passed in the U.S." at bounding box center [884, 366] width 542 height 119
